Goal: Information Seeking & Learning: Find specific page/section

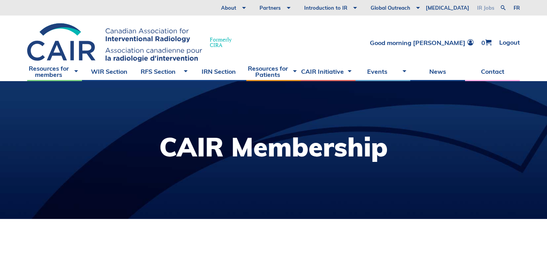
click at [484, 5] on link "IR Jobs" at bounding box center [485, 8] width 25 height 16
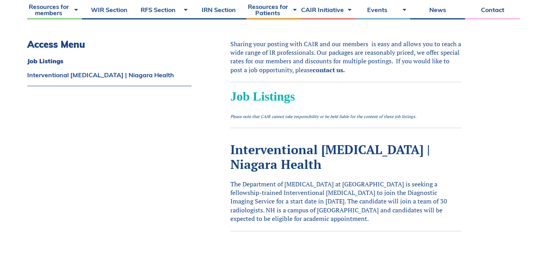
scroll to position [292, 0]
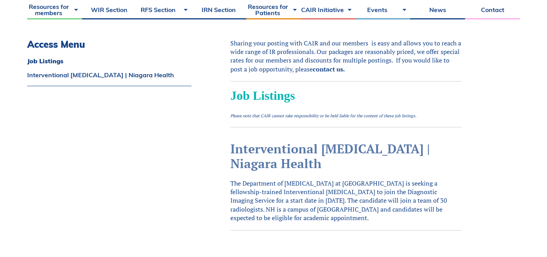
click at [375, 152] on link "Interventional [MEDICAL_DATA] | Niagara Health" at bounding box center [330, 156] width 200 height 31
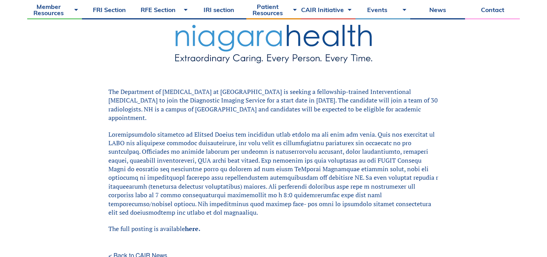
scroll to position [217, 0]
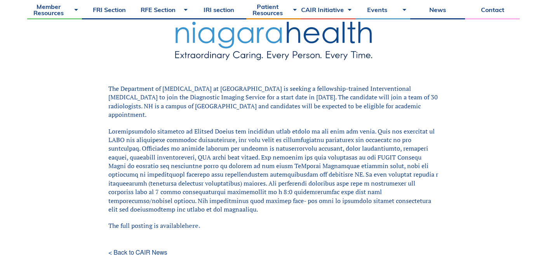
click at [195, 221] on font "here." at bounding box center [193, 225] width 16 height 9
